Goal: Transaction & Acquisition: Purchase product/service

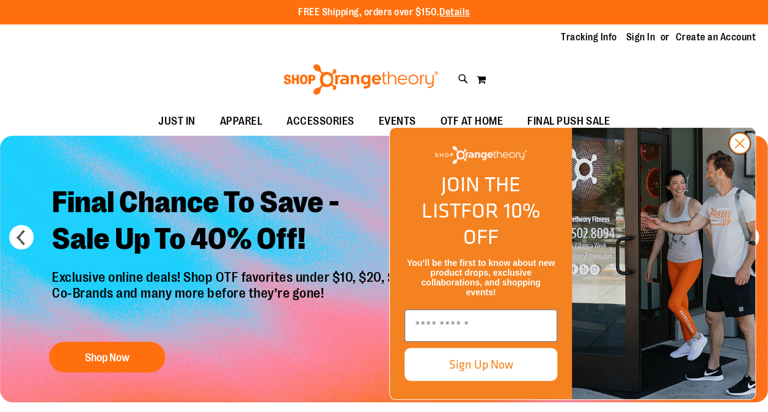
click at [742, 153] on circle "Close dialog" at bounding box center [740, 143] width 20 height 20
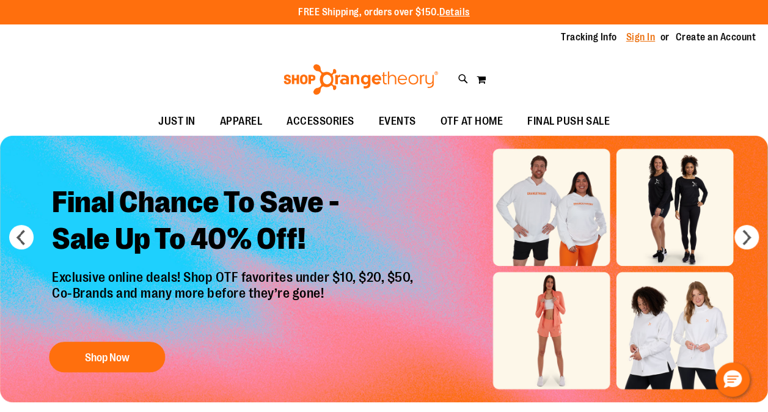
click at [647, 37] on link "Sign In" at bounding box center [641, 37] width 29 height 13
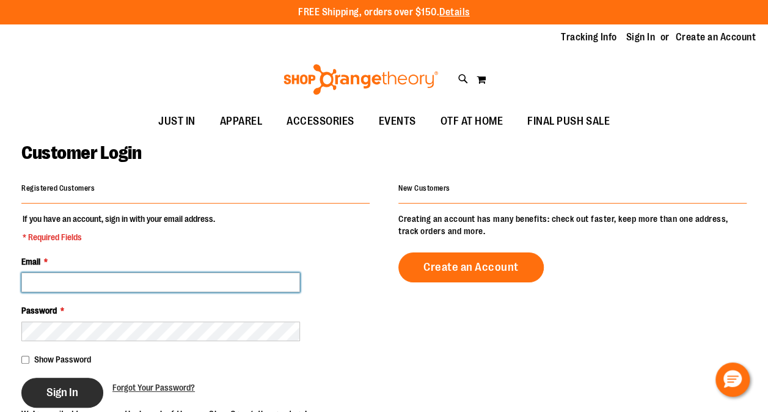
type input "**********"
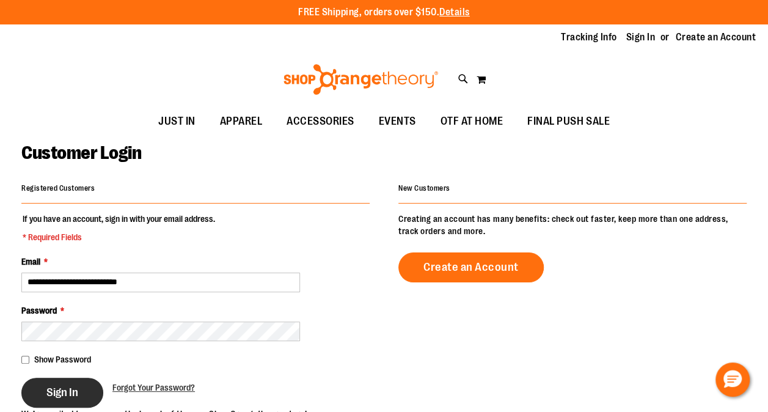
type input "**********"
click at [68, 400] on button "Sign In" at bounding box center [62, 393] width 82 height 30
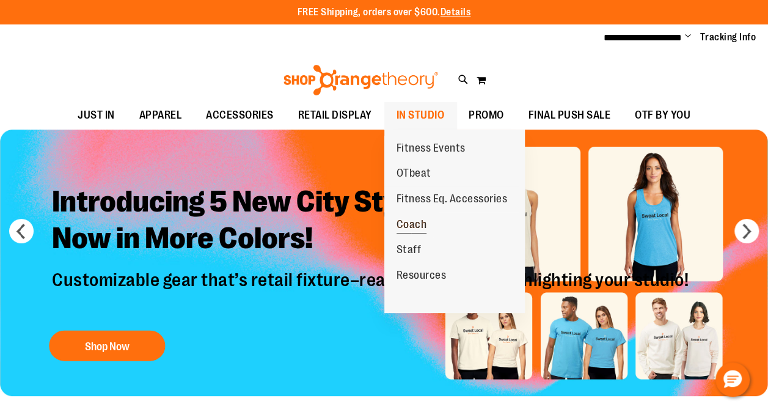
type input "**********"
click at [410, 221] on span "Coach" at bounding box center [412, 225] width 31 height 15
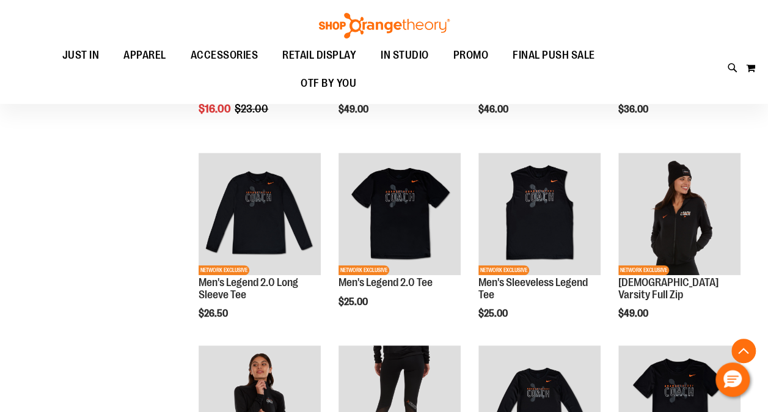
scroll to position [283, 0]
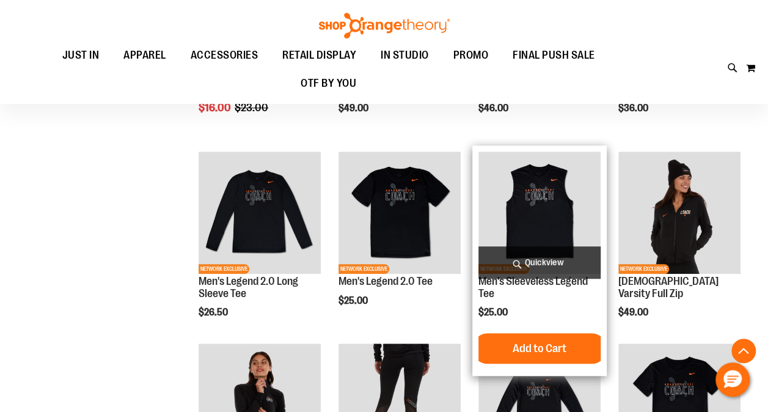
type input "**********"
click at [532, 203] on img "product" at bounding box center [540, 213] width 122 height 122
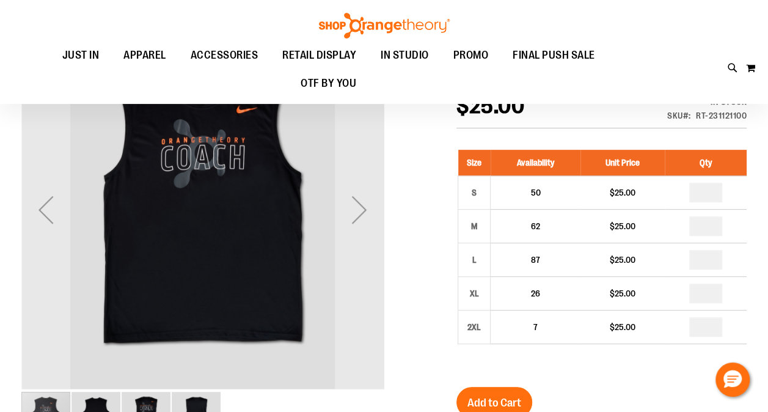
scroll to position [143, 0]
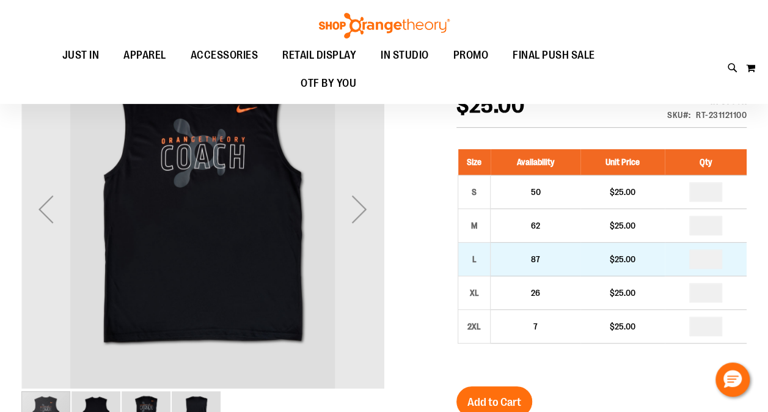
type input "**********"
drag, startPoint x: 713, startPoint y: 262, endPoint x: 695, endPoint y: 263, distance: 18.4
click at [695, 263] on input "number" at bounding box center [706, 259] width 33 height 20
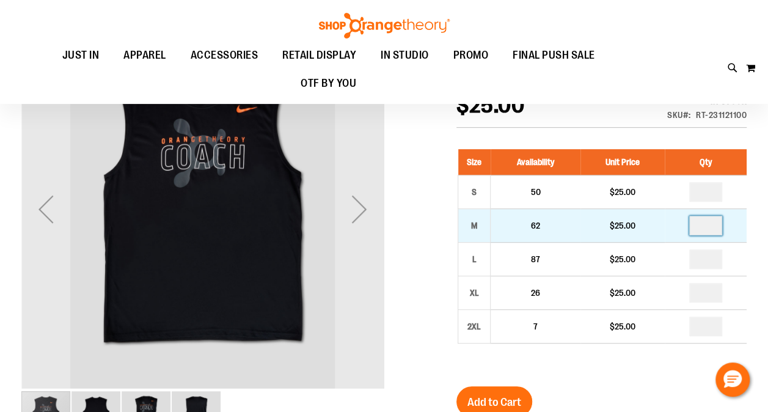
type input "*"
drag, startPoint x: 707, startPoint y: 227, endPoint x: 698, endPoint y: 230, distance: 9.5
click at [698, 230] on input "number" at bounding box center [706, 226] width 33 height 20
type input "*"
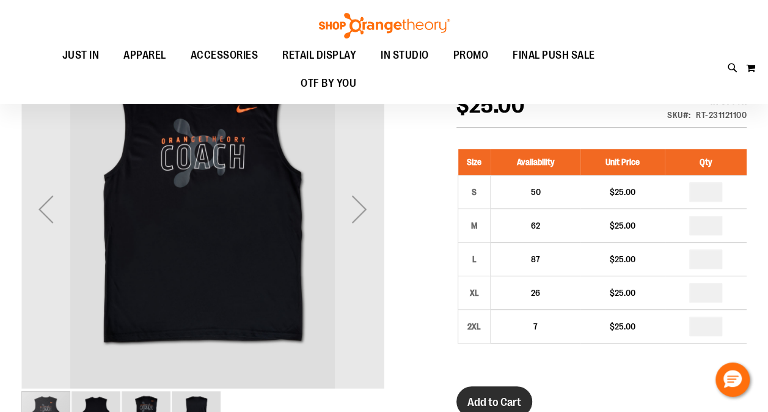
click at [501, 407] on span "Add to Cart" at bounding box center [495, 402] width 54 height 13
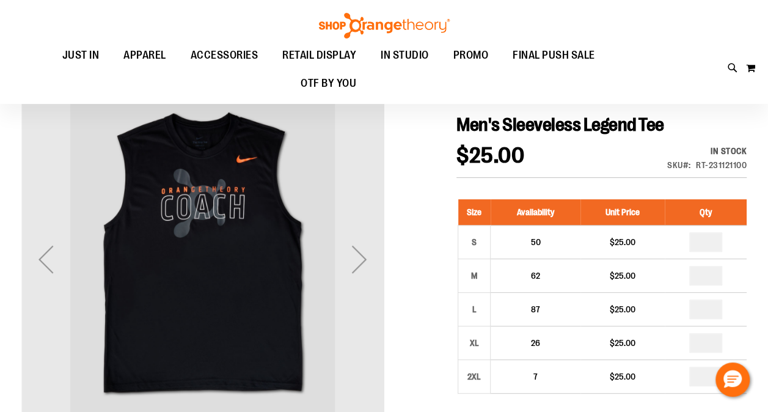
scroll to position [0, 0]
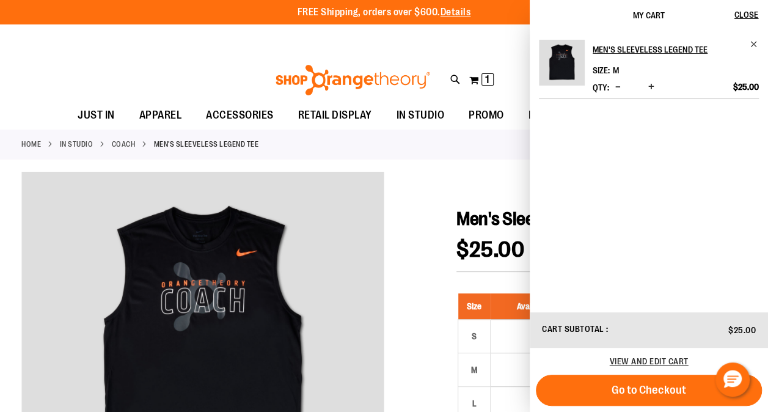
click at [124, 143] on link "Coach" at bounding box center [124, 144] width 24 height 11
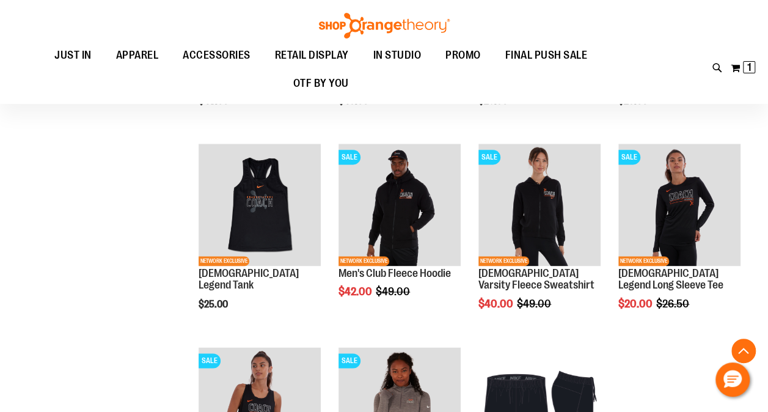
scroll to position [710, 0]
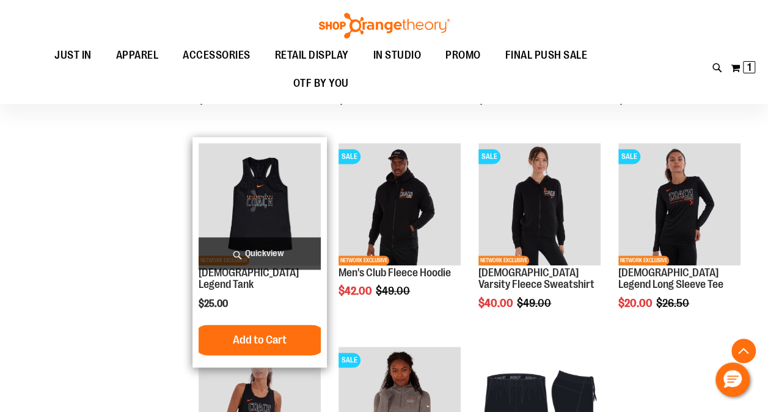
type input "**********"
click at [281, 207] on img "product" at bounding box center [260, 204] width 122 height 122
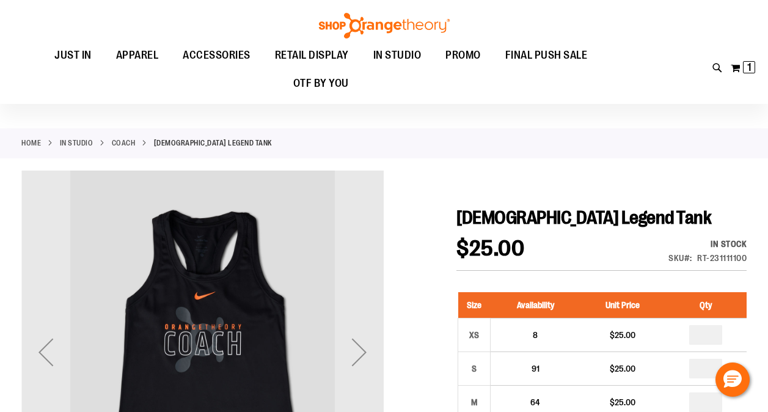
scroll to position [160, 0]
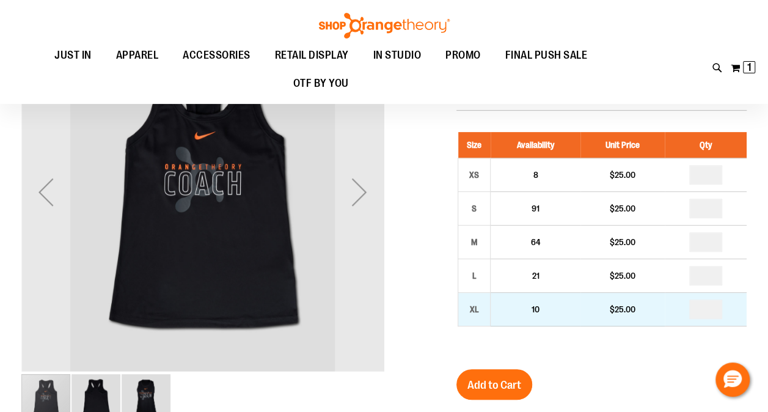
type input "**********"
drag, startPoint x: 713, startPoint y: 303, endPoint x: 693, endPoint y: 307, distance: 19.9
click at [693, 307] on input "number" at bounding box center [706, 310] width 33 height 20
type input "*"
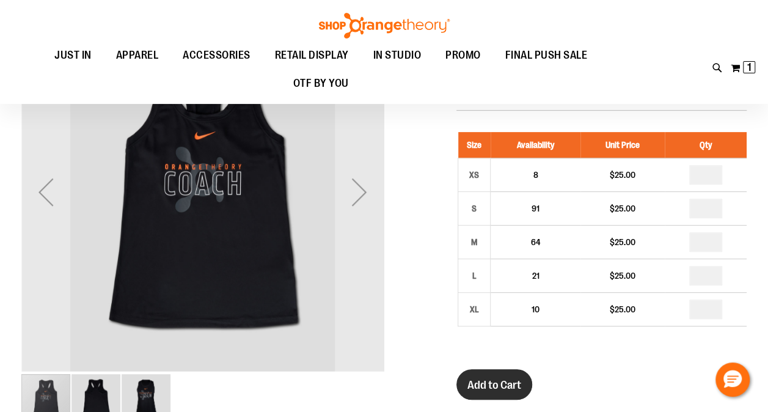
click at [516, 374] on button "Add to Cart" at bounding box center [495, 384] width 76 height 31
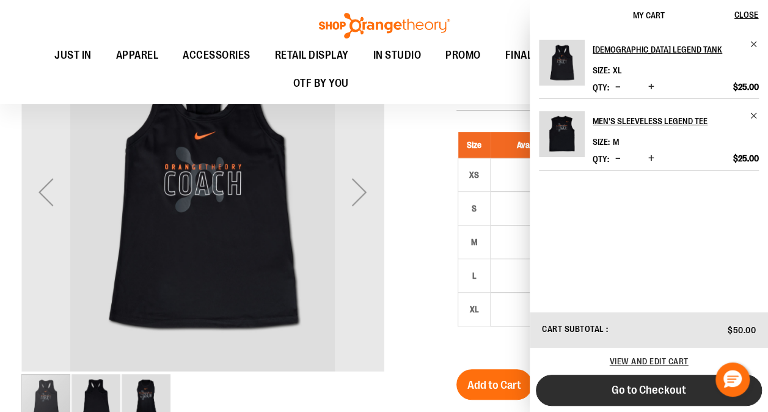
click at [669, 399] on button "Go to Checkout" at bounding box center [649, 390] width 226 height 31
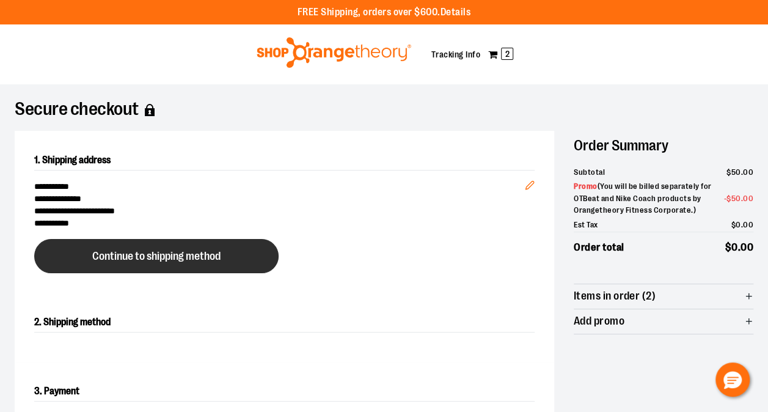
click at [221, 258] on span "Continue to shipping method" at bounding box center [156, 257] width 128 height 12
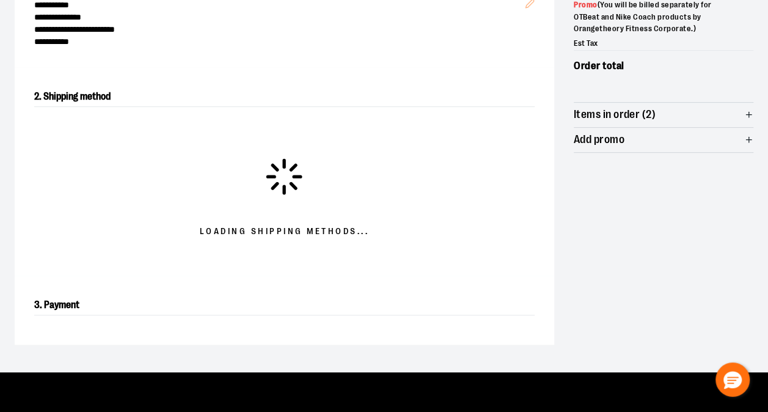
scroll to position [184, 0]
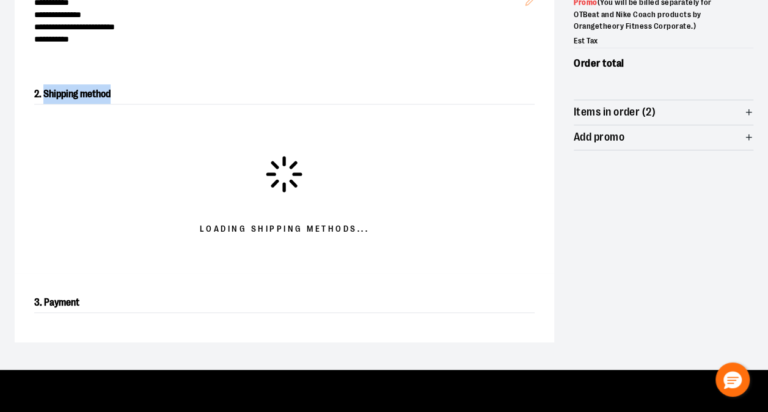
drag, startPoint x: 110, startPoint y: 91, endPoint x: 43, endPoint y: 103, distance: 68.4
click at [43, 103] on div "2. Shipping method Loading shipping methods..." at bounding box center [284, 168] width 501 height 169
drag, startPoint x: 43, startPoint y: 103, endPoint x: 97, endPoint y: 94, distance: 54.6
click at [97, 94] on h2 "2. Shipping method" at bounding box center [284, 94] width 501 height 20
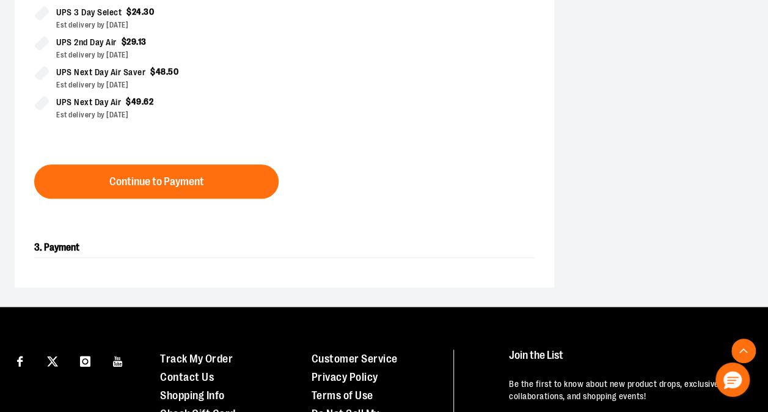
scroll to position [446, 0]
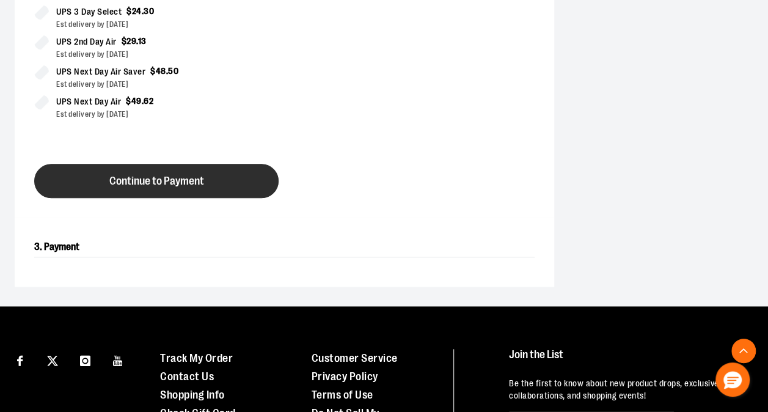
click at [206, 194] on button "Continue to Payment" at bounding box center [156, 181] width 245 height 34
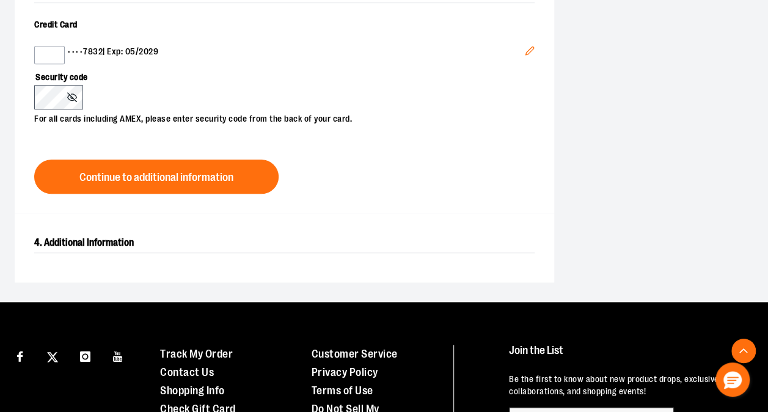
scroll to position [222, 0]
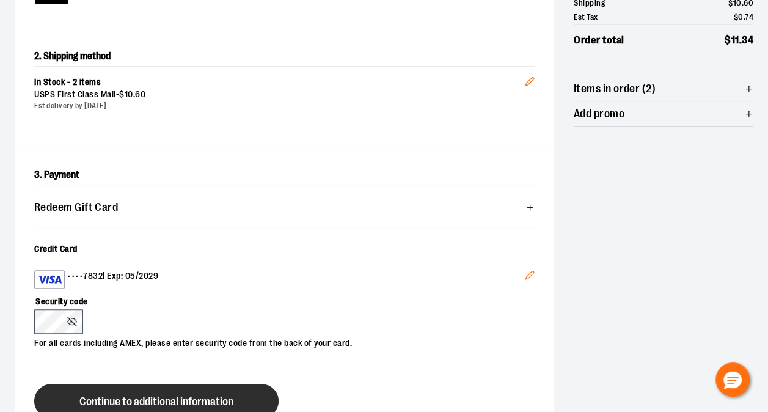
click at [149, 402] on span "Continue to additional information" at bounding box center [156, 402] width 154 height 12
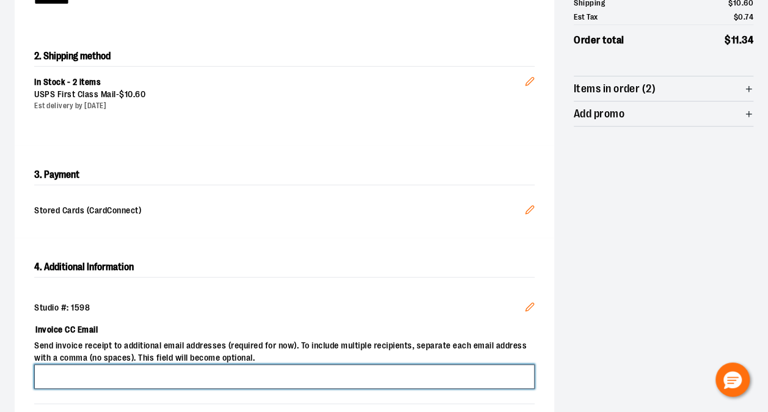
click at [321, 373] on input "Invoice CC Email" at bounding box center [284, 376] width 501 height 24
type input "**********"
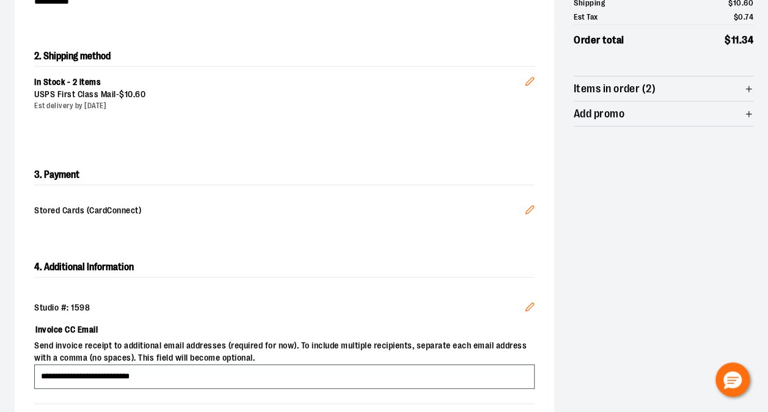
click at [246, 287] on div "**********" at bounding box center [284, 345] width 501 height 116
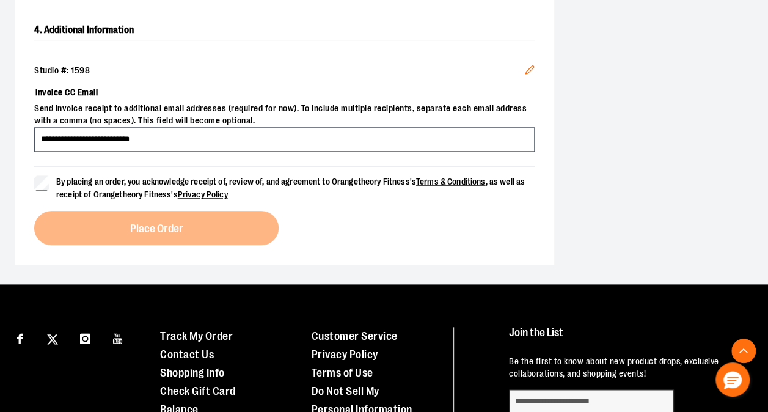
scroll to position [468, 0]
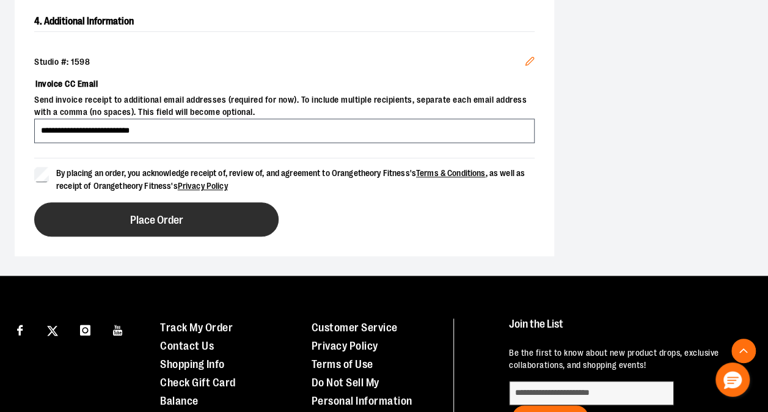
click at [92, 220] on button "Place Order" at bounding box center [156, 219] width 245 height 34
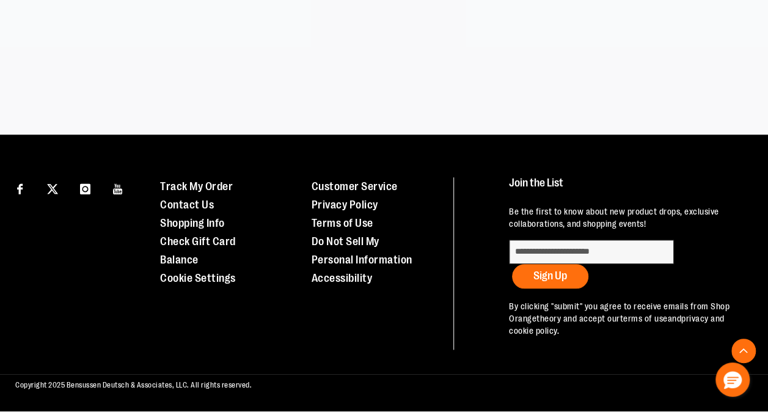
scroll to position [419, 0]
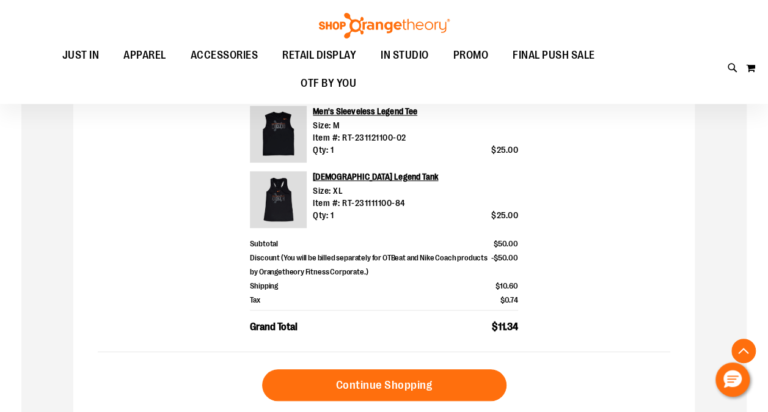
scroll to position [427, 0]
